Goal: Task Accomplishment & Management: Manage account settings

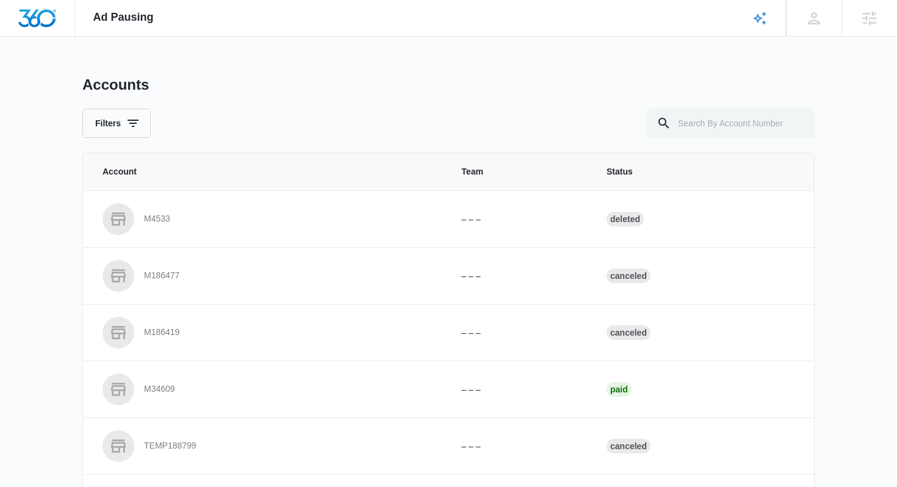
click at [670, 139] on div "Accounts Filters Account Team Status M4533 – – – Deleted M186477 – – – Canceled…" at bounding box center [448, 451] width 733 height 750
click at [695, 132] on input "text" at bounding box center [731, 123] width 168 height 29
paste input "M335175"
type input "M335175"
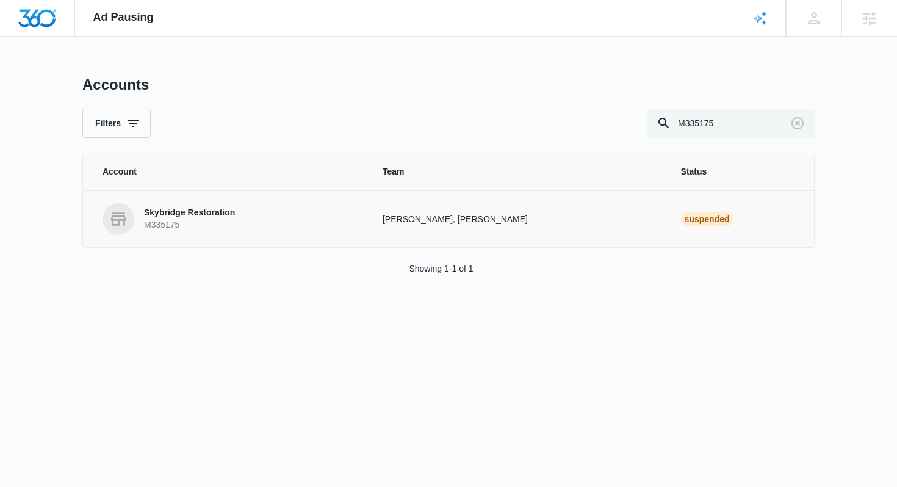
click at [466, 230] on td "[PERSON_NAME], [PERSON_NAME]" at bounding box center [517, 218] width 299 height 57
click at [474, 220] on p "[PERSON_NAME], [PERSON_NAME]" at bounding box center [517, 219] width 269 height 13
click at [200, 208] on p "Skybridge Restoration" at bounding box center [189, 213] width 91 height 12
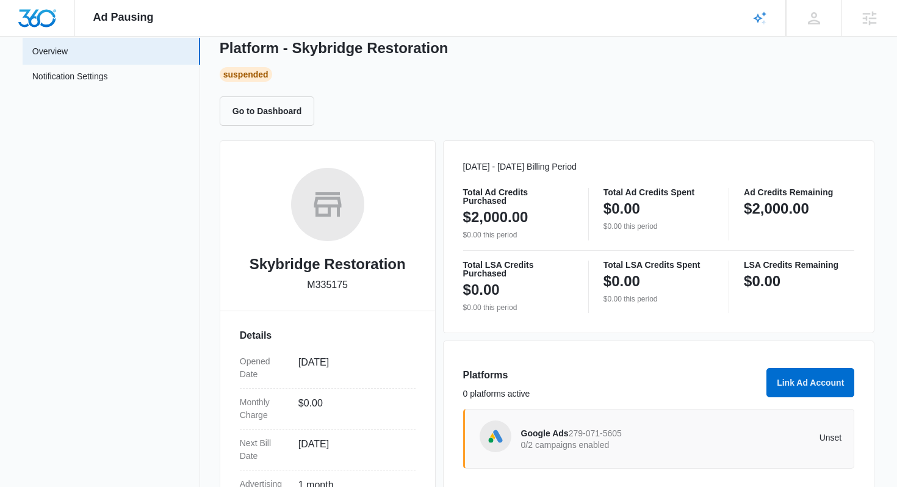
scroll to position [201, 0]
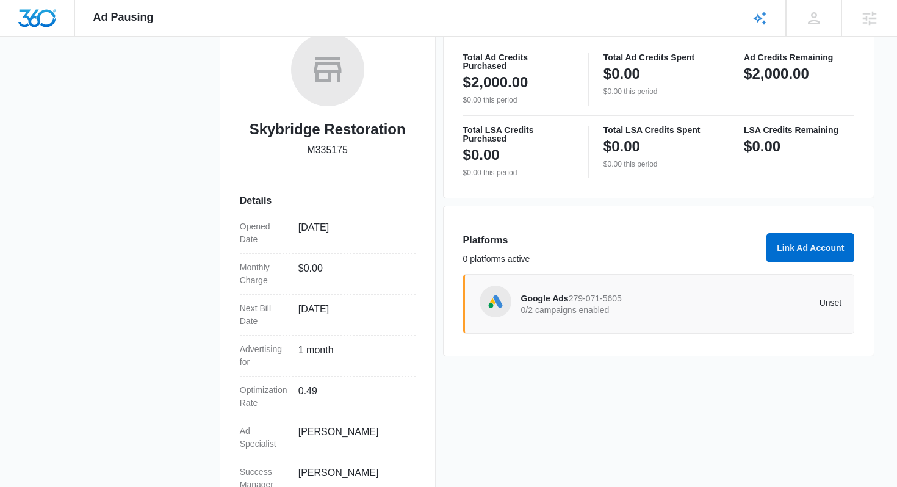
click at [614, 310] on p "0/2 campaigns enabled" at bounding box center [601, 310] width 161 height 9
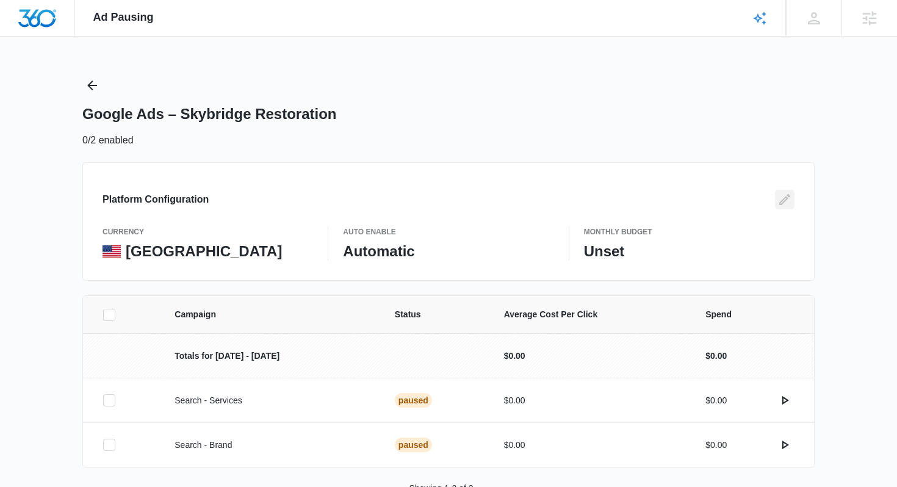
click at [777, 202] on button "Edit" at bounding box center [785, 200] width 20 height 20
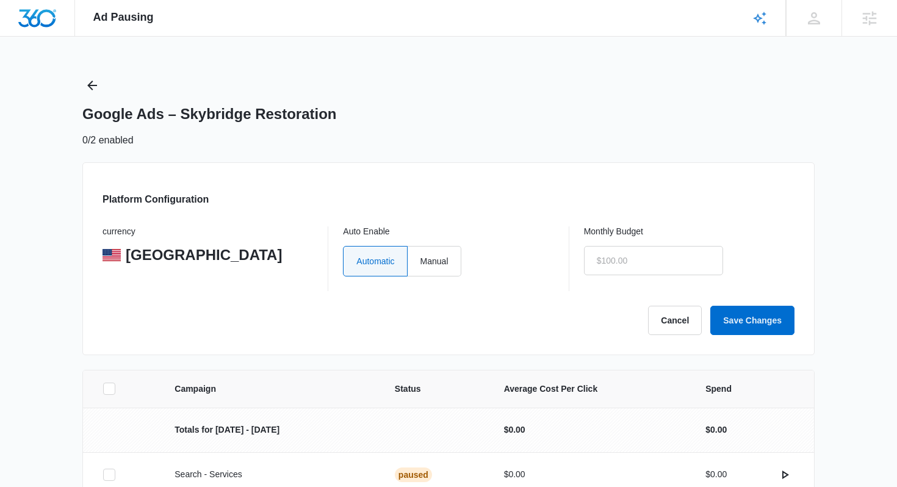
click at [471, 264] on div "Automatic Manual" at bounding box center [448, 261] width 211 height 31
click at [443, 262] on label "Manual" at bounding box center [435, 261] width 54 height 31
click at [421, 261] on input "Manual" at bounding box center [420, 261] width 1 height 1
radio input "true"
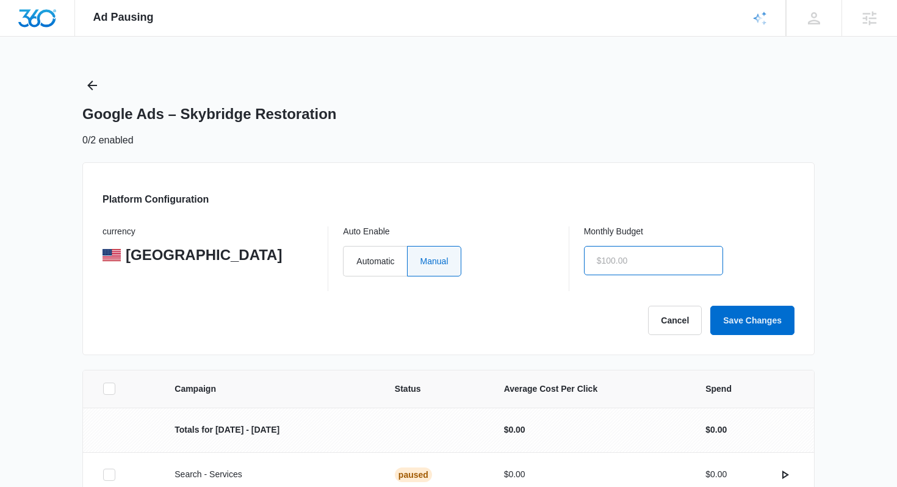
click at [683, 259] on input "text" at bounding box center [653, 260] width 139 height 29
type input "$0.00"
click at [739, 297] on form "currency United States Auto Enable Automatic Manual Monthly Budget $0.00 Cancel…" at bounding box center [449, 280] width 692 height 109
click at [750, 322] on button "Save Changes" at bounding box center [753, 320] width 84 height 29
